Goal: Transaction & Acquisition: Purchase product/service

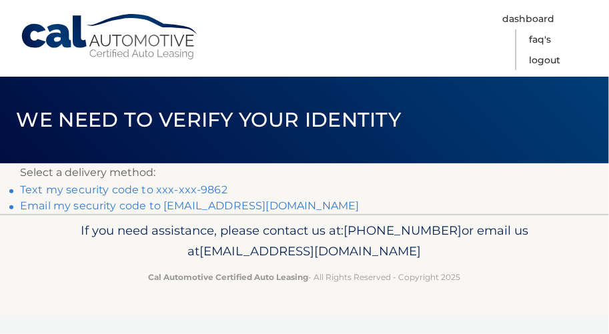
click at [209, 196] on link "Text my security code to xxx-xxx-9862" at bounding box center [123, 189] width 207 height 13
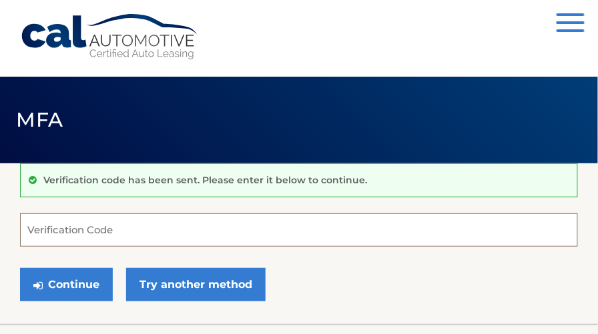
click at [86, 231] on input "Verification Code" at bounding box center [299, 229] width 558 height 33
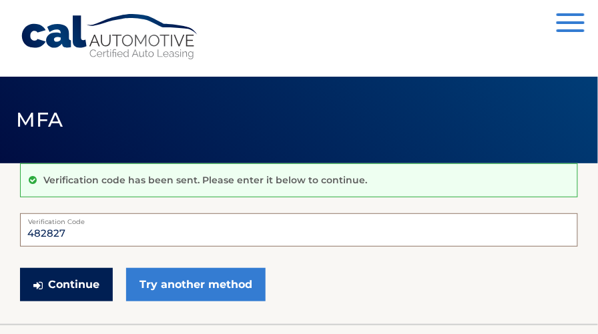
type input "482827"
click at [81, 295] on button "Continue" at bounding box center [66, 284] width 93 height 33
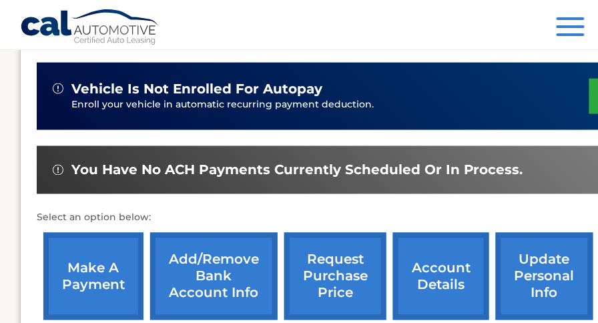
scroll to position [343, 0]
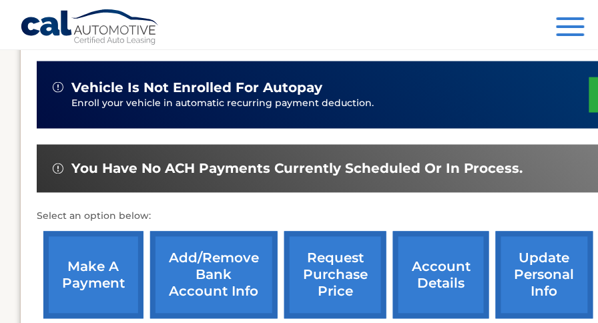
click at [115, 266] on link "make a payment" at bounding box center [93, 274] width 100 height 87
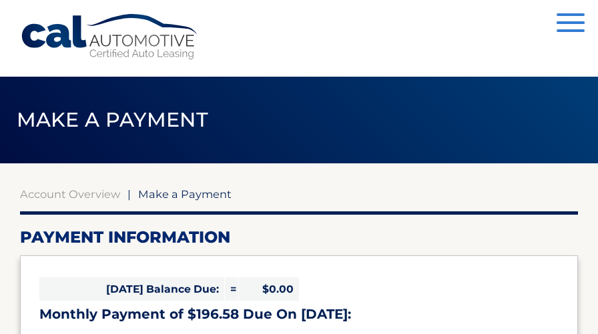
select select "NmJkNTVjYzQtMjNiNC00MjUxLWIwZDMtNDJlMDFmNTJkOWQ3"
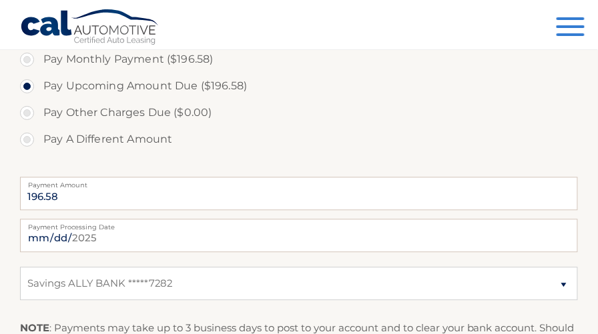
scroll to position [494, 0]
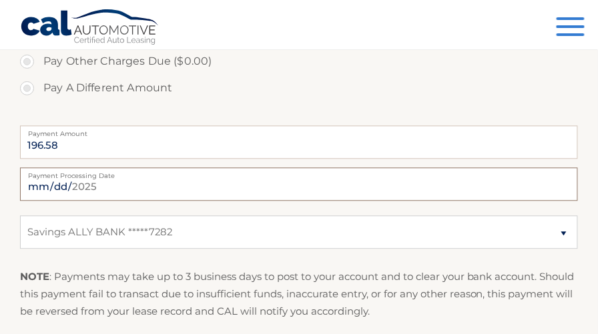
click at [111, 201] on input "2025-09-03" at bounding box center [299, 183] width 558 height 33
type input "2025-09-09"
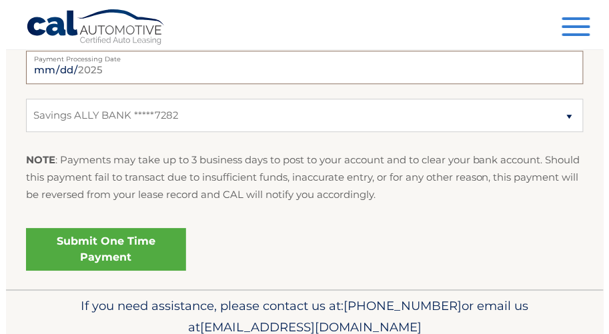
scroll to position [611, 0]
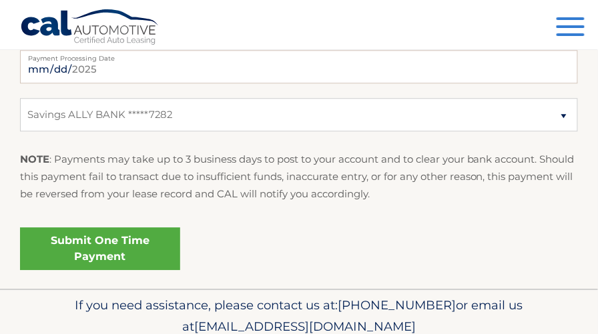
click at [132, 254] on link "Submit One Time Payment" at bounding box center [100, 248] width 160 height 43
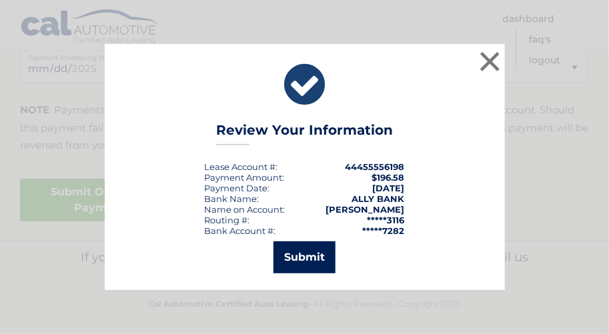
click at [315, 261] on button "Submit" at bounding box center [304, 257] width 62 height 32
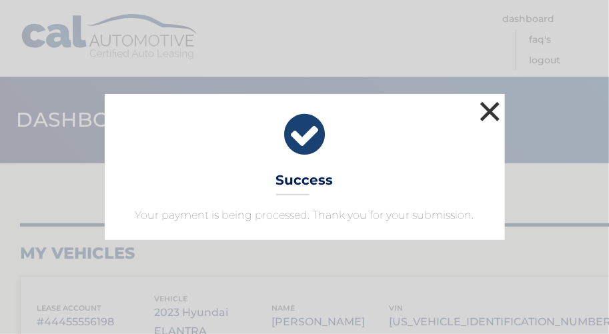
click at [494, 98] on button "×" at bounding box center [490, 111] width 27 height 27
